Goal: Information Seeking & Learning: Understand process/instructions

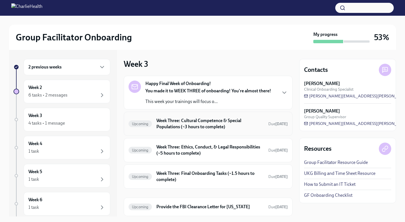
click at [181, 131] on div "Upcoming Week Three: Cultural Competence & Special Populations (~3 hours to com…" at bounding box center [207, 124] width 159 height 15
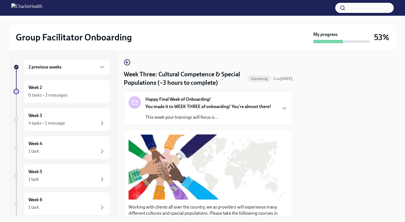
click at [126, 59] on icon "button" at bounding box center [127, 62] width 7 height 7
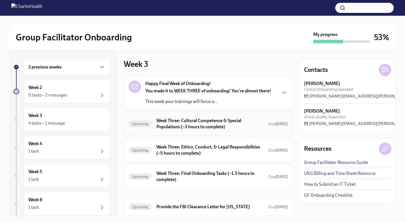
click at [189, 121] on h6 "Week Three: Cultural Competence & Special Populations (~3 hours to complete)" at bounding box center [209, 124] width 107 height 12
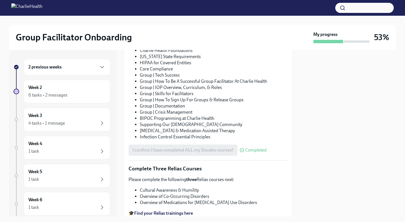
scroll to position [425, 0]
